Goal: Task Accomplishment & Management: Use online tool/utility

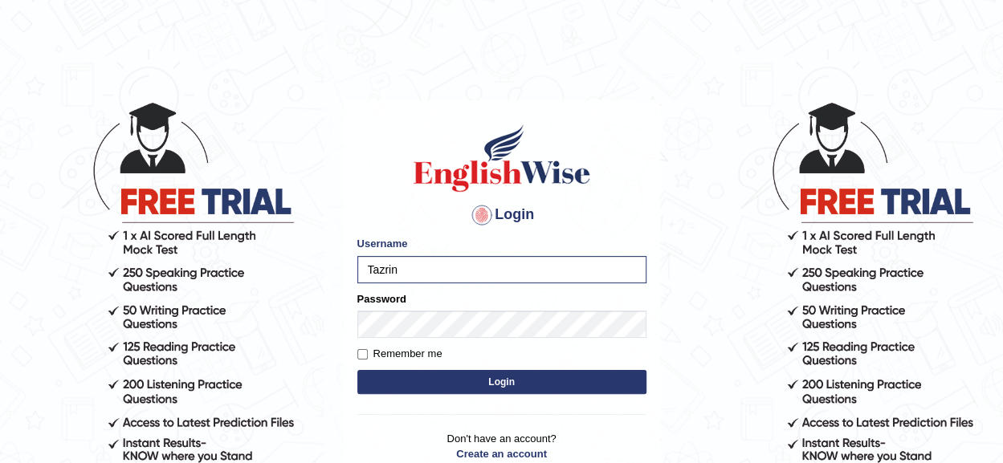
click at [529, 381] on button "Login" at bounding box center [501, 382] width 289 height 24
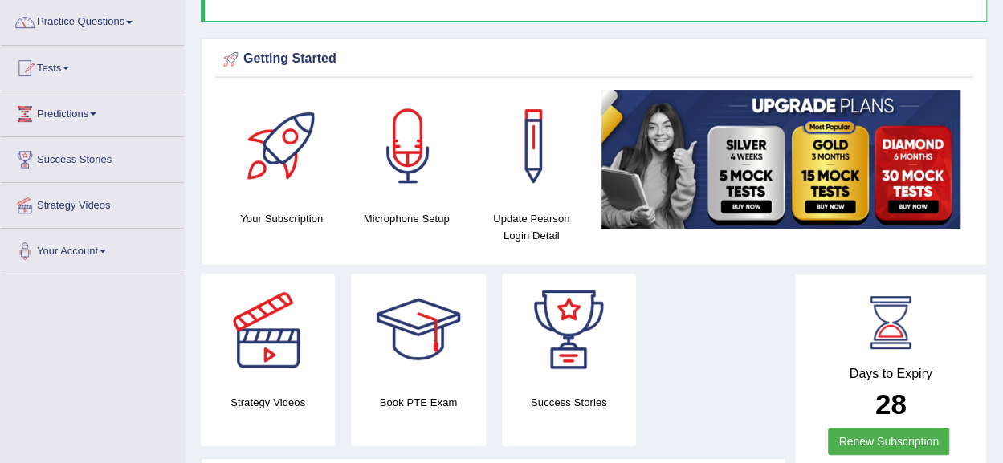
scroll to position [129, 0]
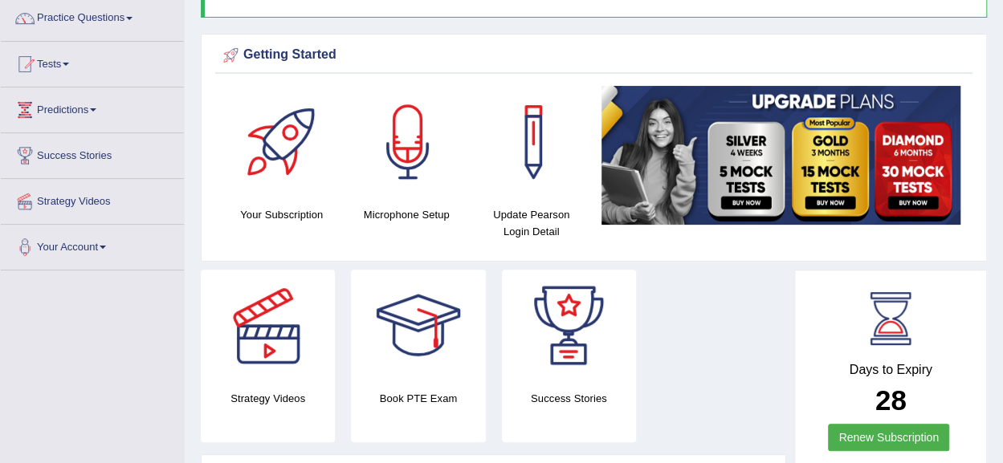
click at [413, 174] on div at bounding box center [408, 142] width 112 height 112
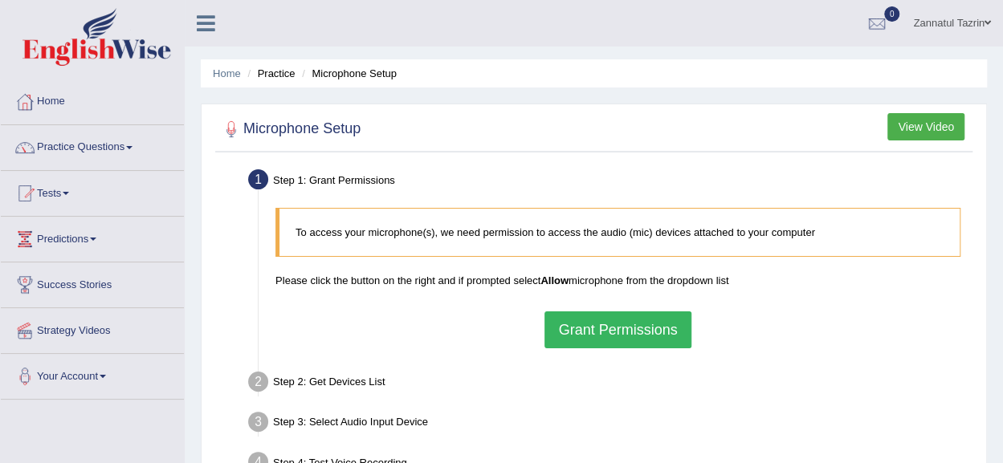
click at [599, 328] on button "Grant Permissions" at bounding box center [617, 330] width 146 height 37
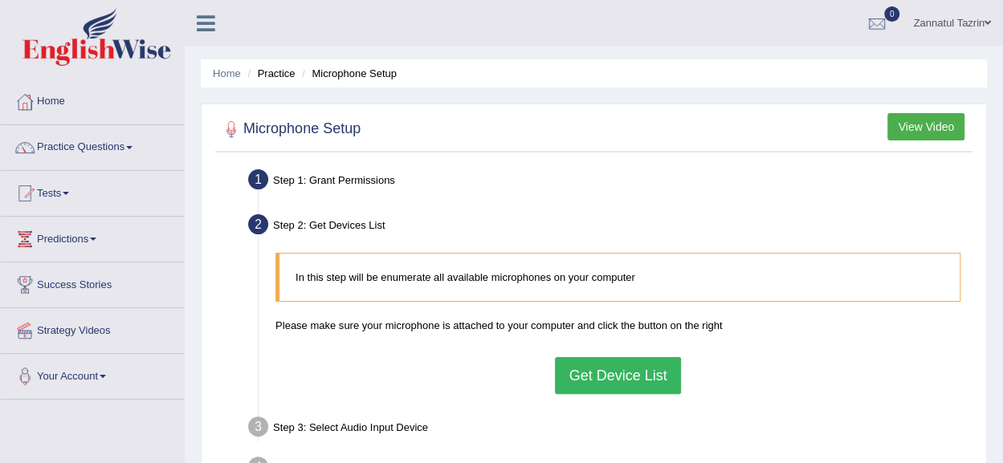
click at [610, 373] on button "Get Device List" at bounding box center [617, 375] width 125 height 37
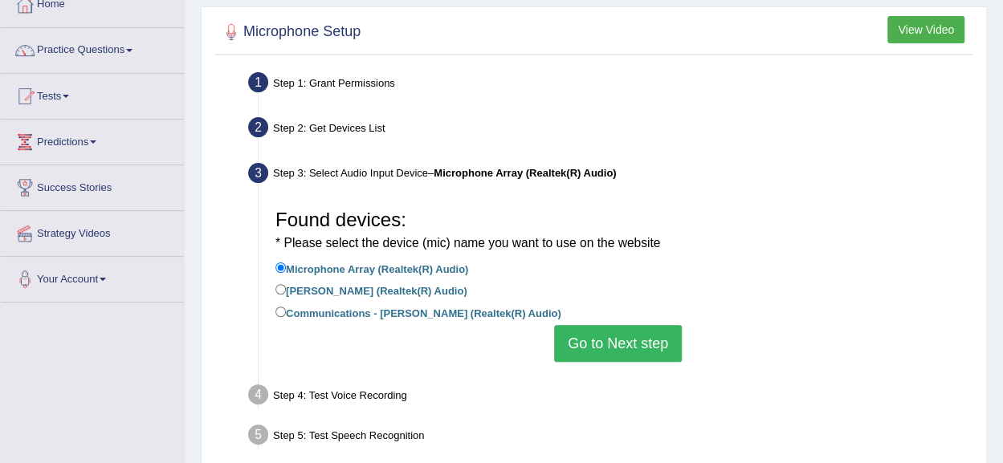
scroll to position [99, 0]
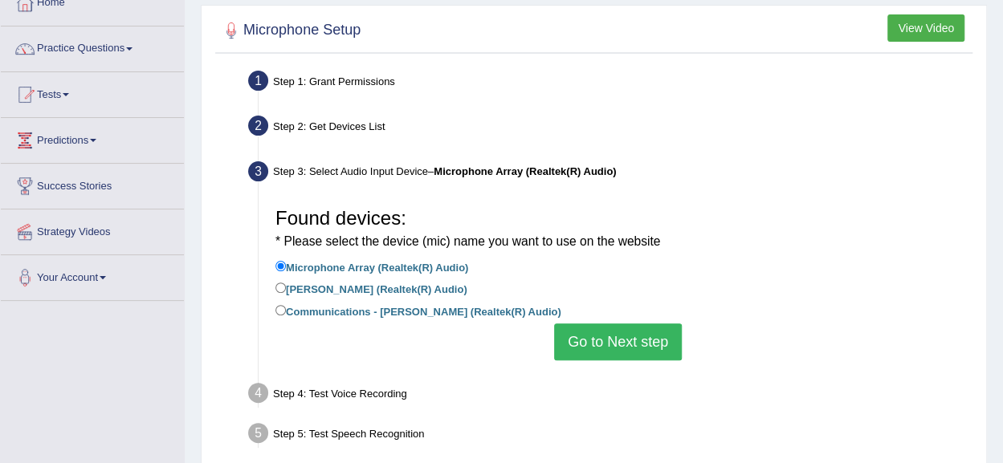
click at [360, 293] on label "Jack Mic (Realtek(R) Audio)" at bounding box center [371, 288] width 192 height 18
click at [286, 293] on input "Jack Mic (Realtek(R) Audio)" at bounding box center [280, 288] width 10 height 10
radio input "true"
click at [606, 351] on button "Go to Next step" at bounding box center [618, 342] width 128 height 37
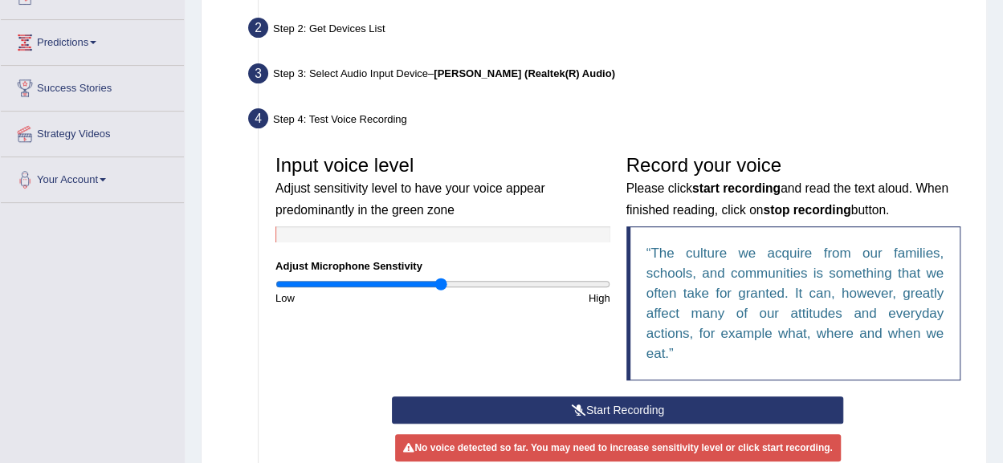
scroll to position [269, 0]
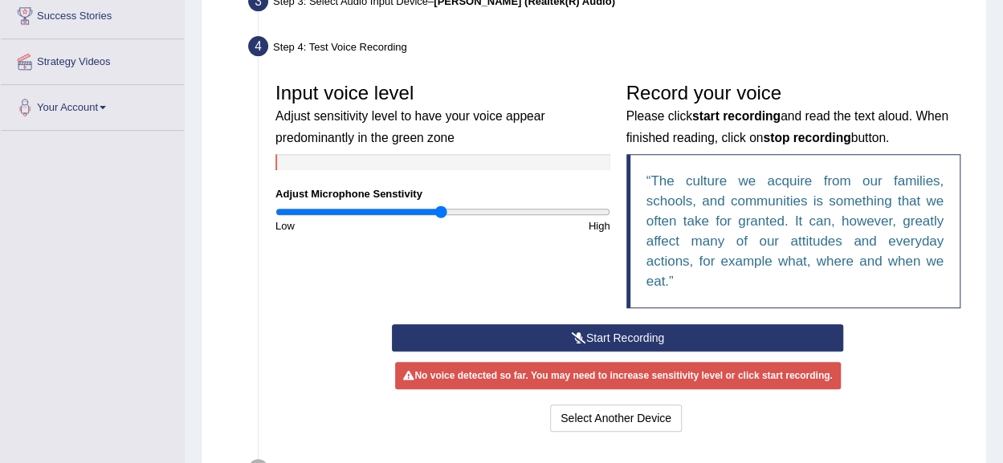
click at [622, 340] on button "Start Recording" at bounding box center [617, 337] width 451 height 27
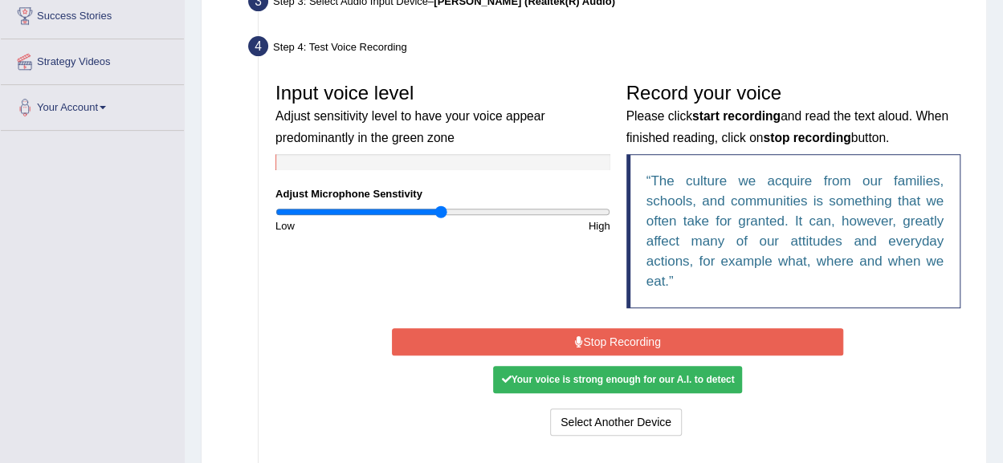
click at [622, 340] on button "Stop Recording" at bounding box center [617, 341] width 451 height 27
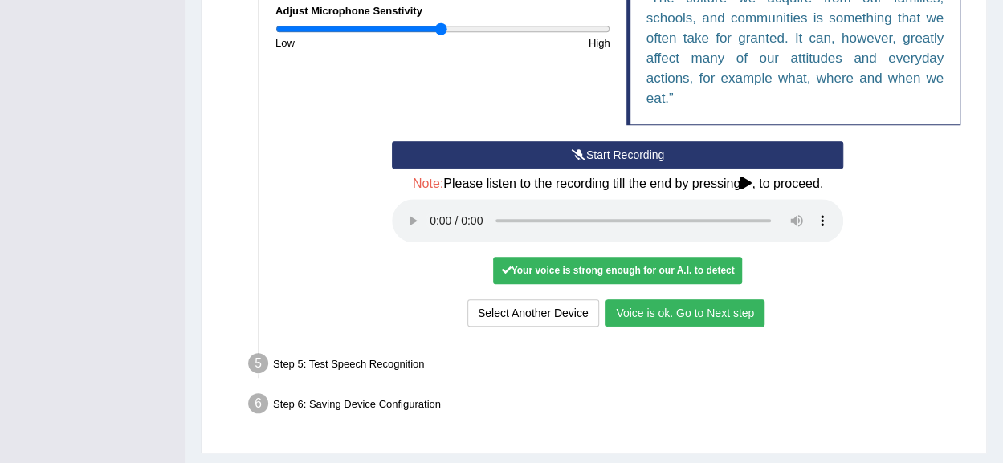
scroll to position [453, 0]
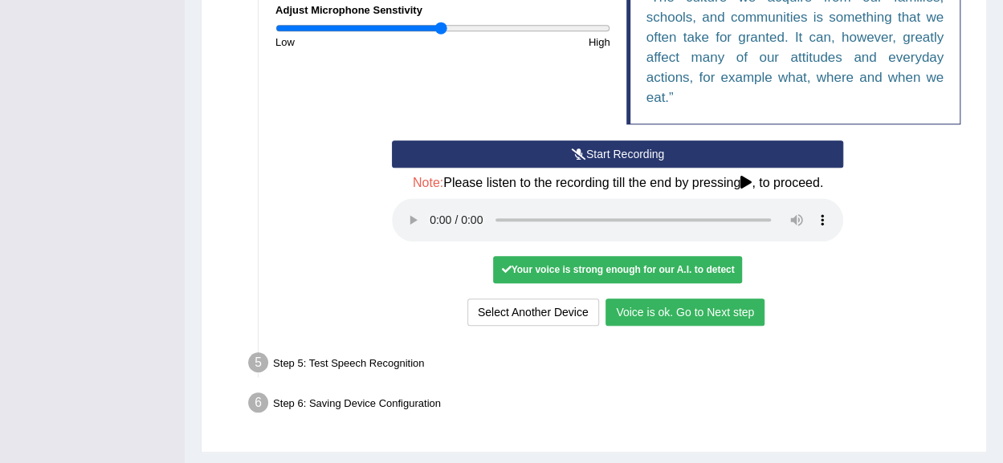
click at [720, 309] on button "Voice is ok. Go to Next step" at bounding box center [684, 312] width 159 height 27
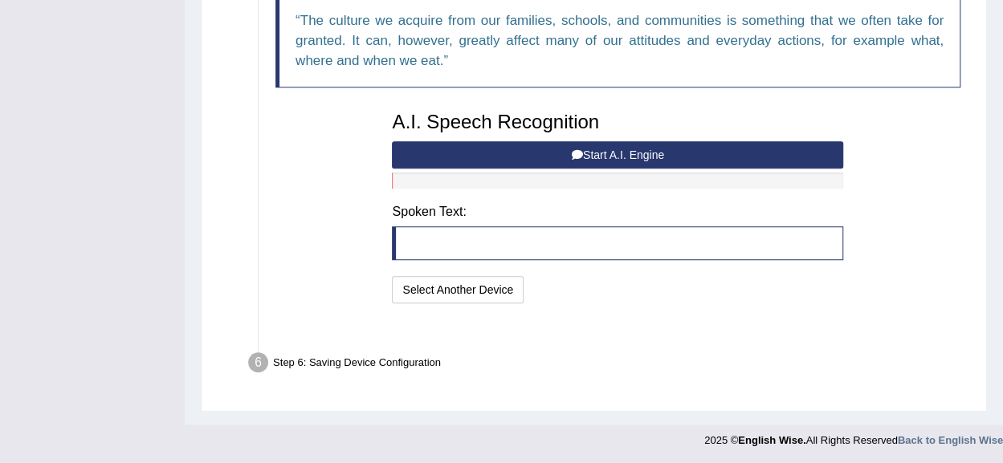
scroll to position [409, 0]
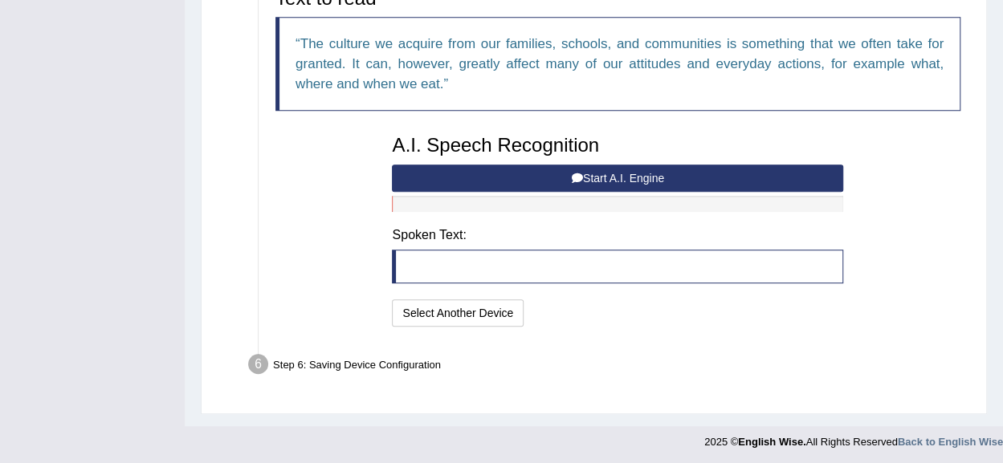
click at [686, 172] on button "Start A.I. Engine" at bounding box center [617, 178] width 451 height 27
